Goal: Communication & Community: Answer question/provide support

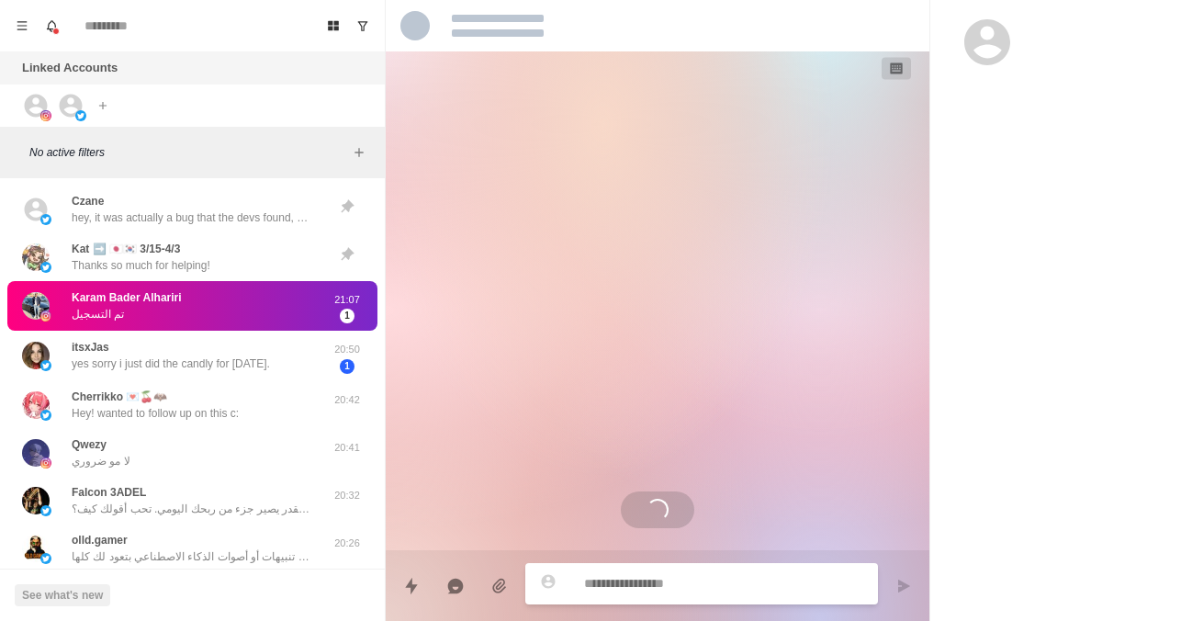
scroll to position [131, 0]
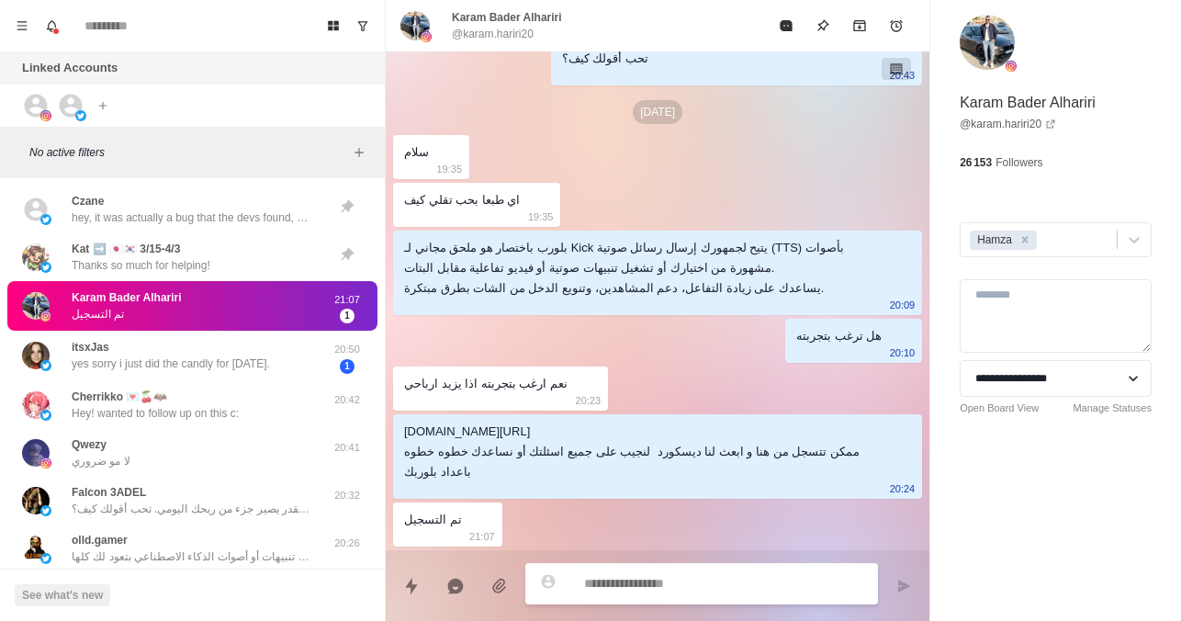
click at [641, 586] on textarea at bounding box center [723, 583] width 279 height 27
click at [1014, 128] on link "@ karam.hariri20" at bounding box center [1008, 124] width 96 height 17
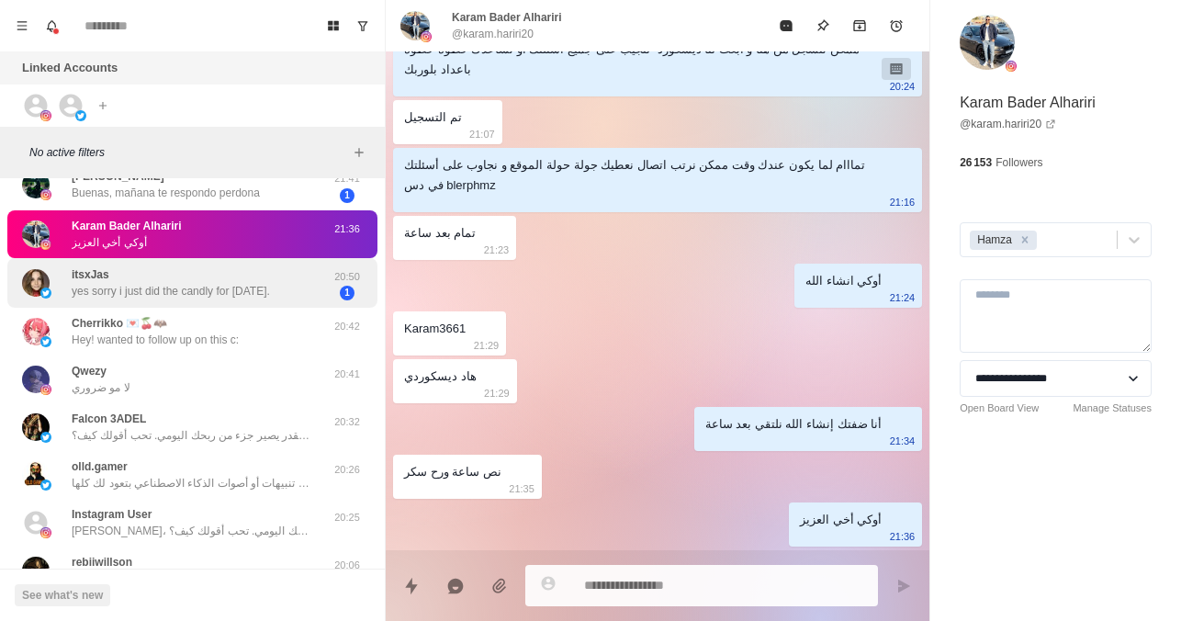
scroll to position [0, 0]
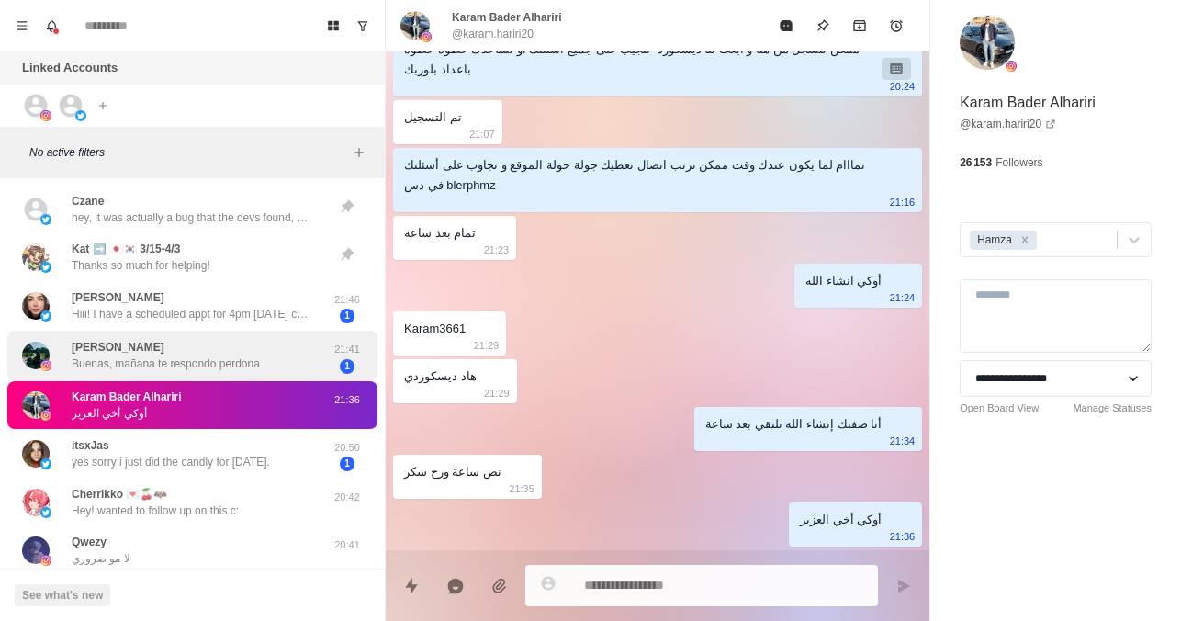
click at [188, 369] on p "Buenas, mañana te respondo perdona" at bounding box center [166, 363] width 188 height 17
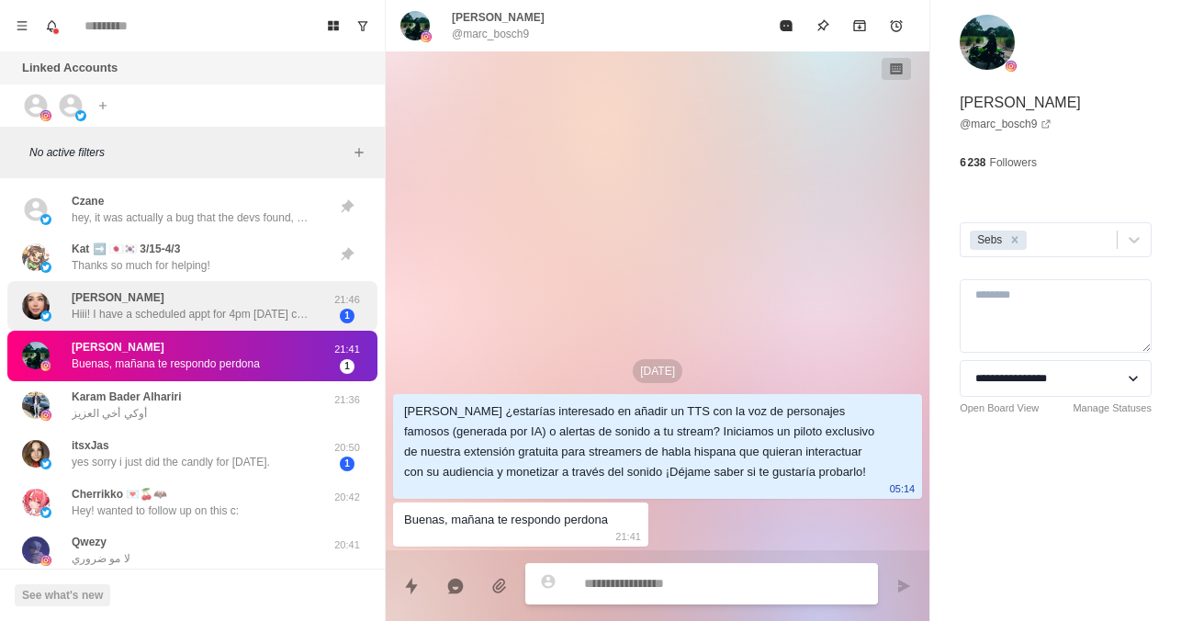
click at [191, 322] on div "Abby Cakes Hiii! I have a scheduled appt for 4pm today cst! I just wanted to sa…" at bounding box center [173, 306] width 302 height 36
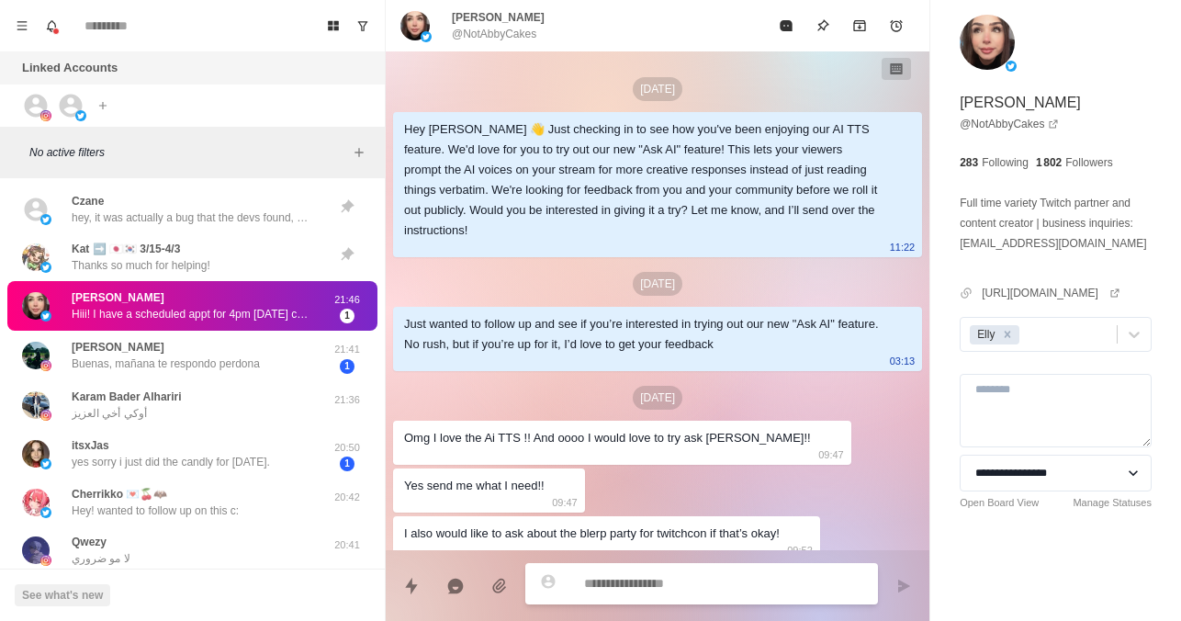
scroll to position [2729, 0]
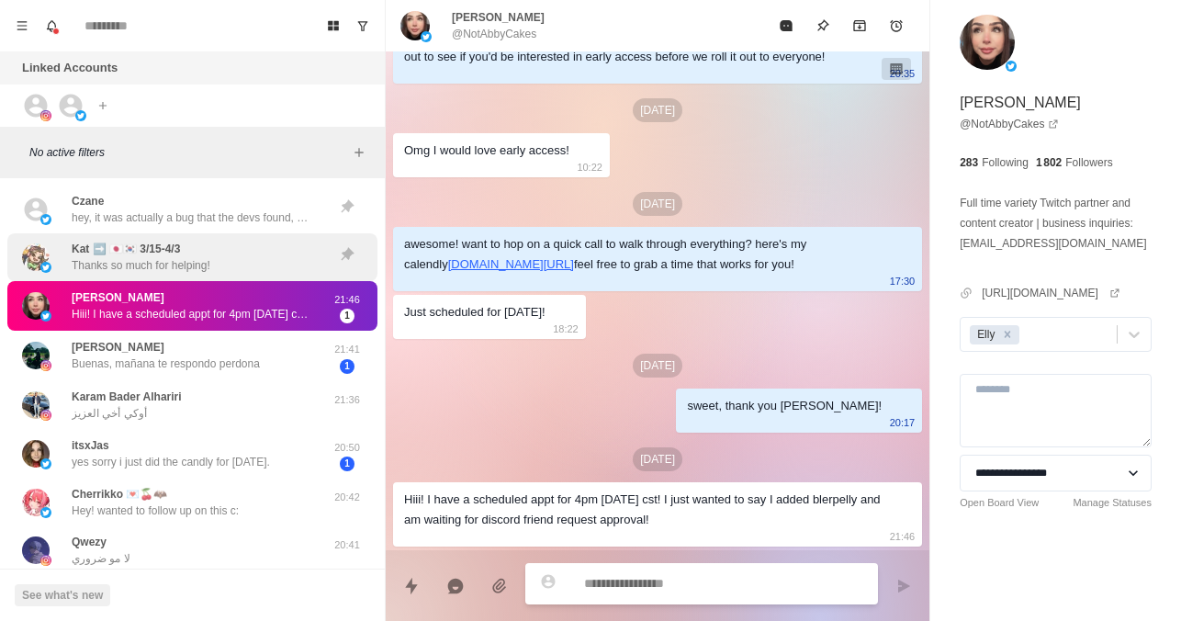
click at [186, 235] on div "Kat ➡️ 🇯🇵🇰🇷 3/15-4/3 Thanks so much for helping!" at bounding box center [192, 257] width 370 height 48
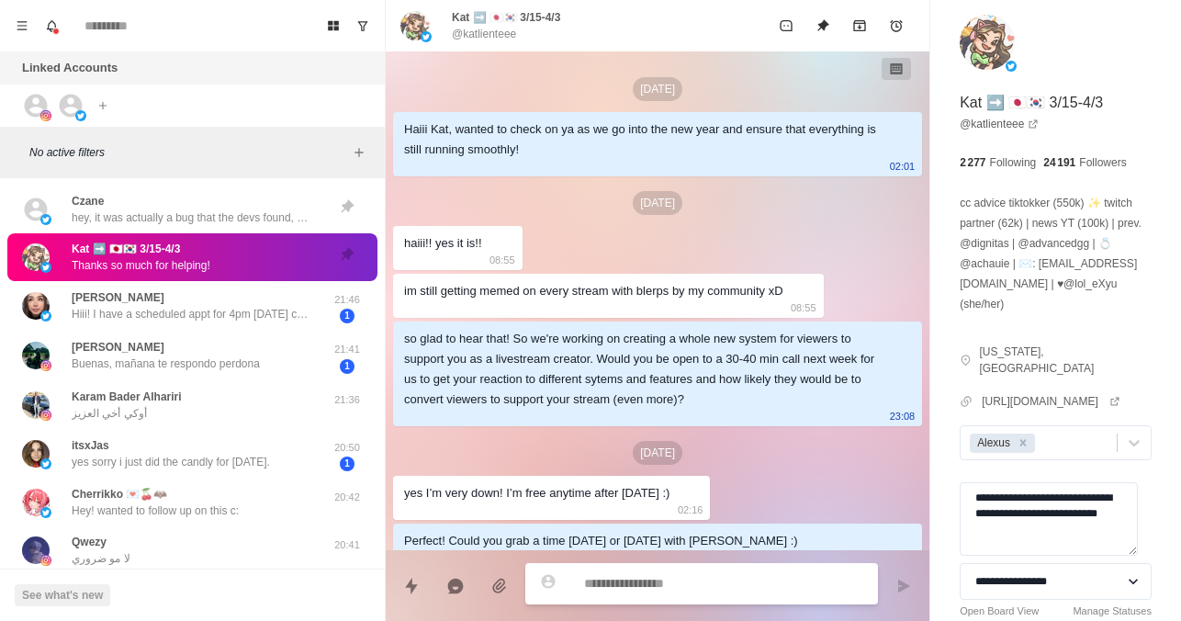
scroll to position [89, 0]
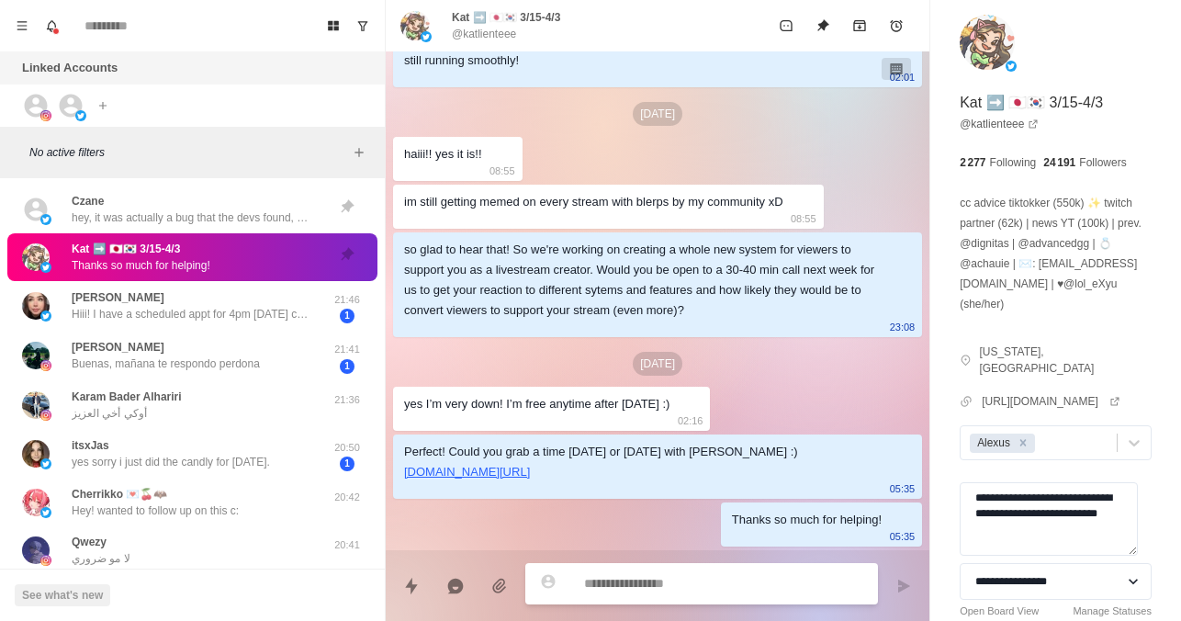
type textarea "*"
